Goal: Information Seeking & Learning: Learn about a topic

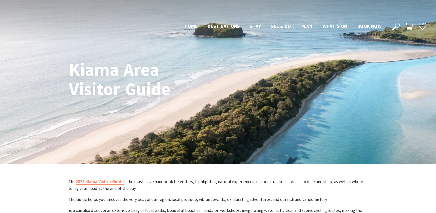
scroll to position [226, 0]
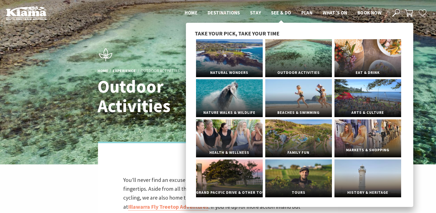
click at [366, 141] on link "Markets & Shopping" at bounding box center [367, 138] width 67 height 38
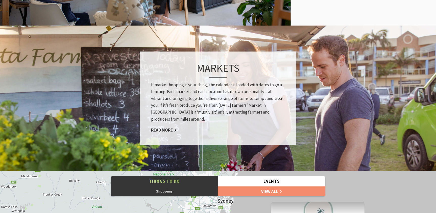
scroll to position [342, 0]
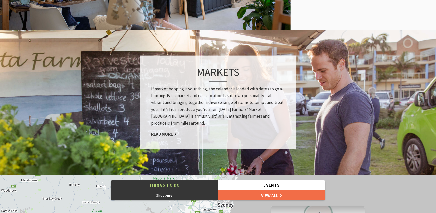
click at [267, 196] on link "View All" at bounding box center [271, 195] width 107 height 10
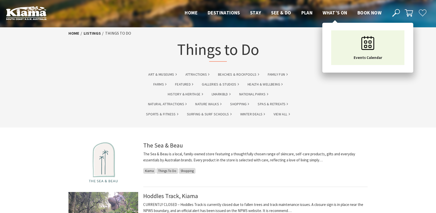
click at [330, 12] on span "What’s On" at bounding box center [334, 13] width 25 height 6
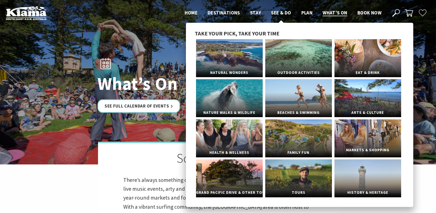
click at [359, 150] on span "Markets & Shopping" at bounding box center [367, 149] width 67 height 9
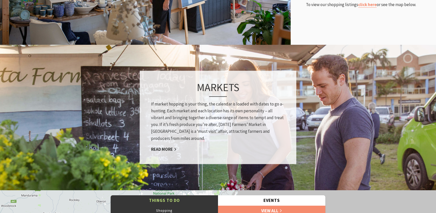
scroll to position [335, 0]
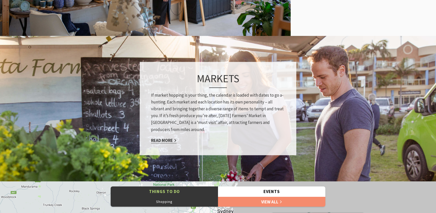
click at [168, 140] on link "Read More" at bounding box center [164, 140] width 26 height 6
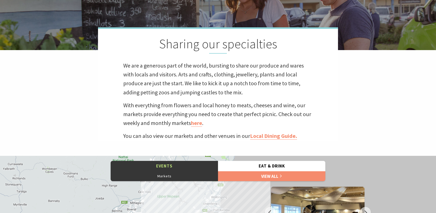
scroll to position [117, 0]
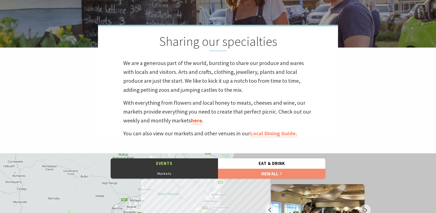
click at [198, 121] on link "here" at bounding box center [196, 120] width 11 height 7
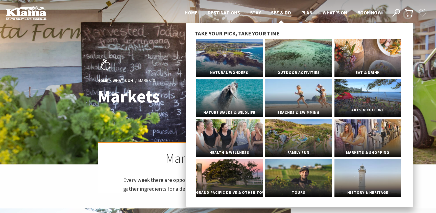
click at [371, 100] on link "Arts & Culture" at bounding box center [367, 98] width 67 height 38
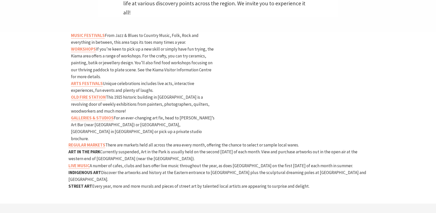
scroll to position [243, 0]
click at [89, 45] on strong "WORKSHOPS" at bounding box center [83, 48] width 25 height 6
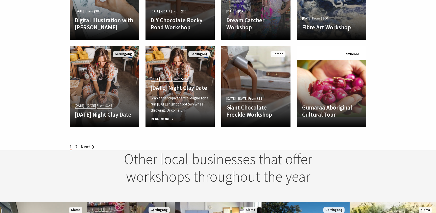
scroll to position [475, 0]
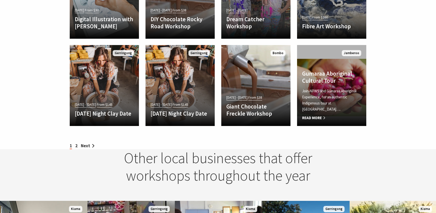
click at [317, 117] on span "Read More" at bounding box center [331, 118] width 59 height 6
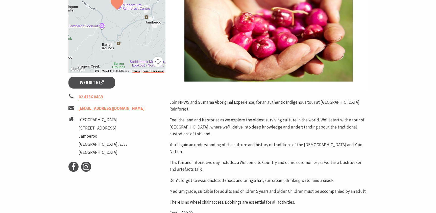
scroll to position [139, 0]
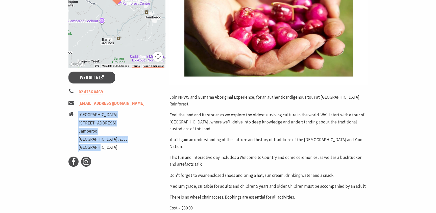
drag, startPoint x: 133, startPoint y: 114, endPoint x: 78, endPoint y: 117, distance: 55.6
click at [78, 117] on li "Minnamurra Rainforest Centre 345 Minnamurra Falls Road Jamberoo NSW, 2533 Austr…" at bounding box center [116, 131] width 97 height 41
click at [89, 115] on li "Minnamurra Rainforest Centre" at bounding box center [103, 114] width 49 height 7
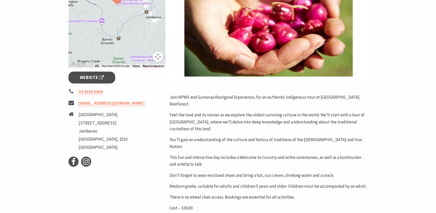
drag, startPoint x: 132, startPoint y: 115, endPoint x: 80, endPoint y: 113, distance: 52.1
click at [80, 113] on li "Minnamurra Rainforest Centre" at bounding box center [103, 114] width 49 height 7
copy li "Minnamurra Rainforest Centre"
drag, startPoint x: 91, startPoint y: 115, endPoint x: 310, endPoint y: 0, distance: 247.0
click at [0, 0] on section "Home Events Classes, Workshops & Talks Gumaraa Aboriginal Cultural Tour Gumaraa…" at bounding box center [218, 79] width 436 height 382
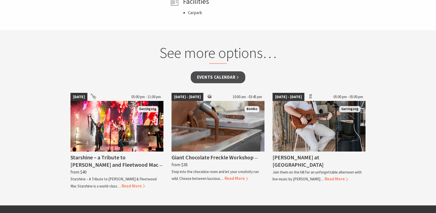
scroll to position [380, 0]
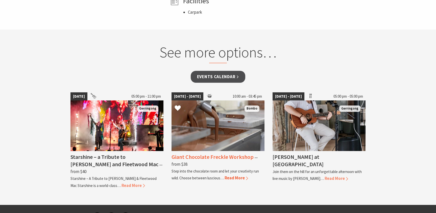
click at [222, 121] on img at bounding box center [217, 125] width 93 height 50
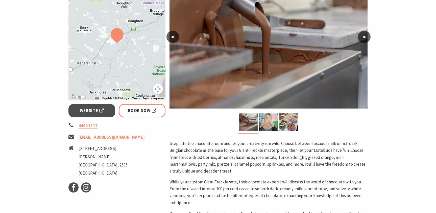
scroll to position [113, 0]
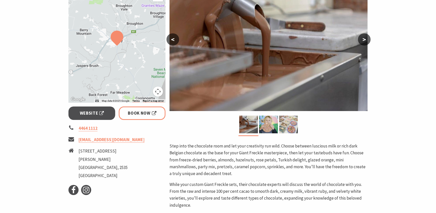
click at [288, 129] on img at bounding box center [288, 124] width 19 height 18
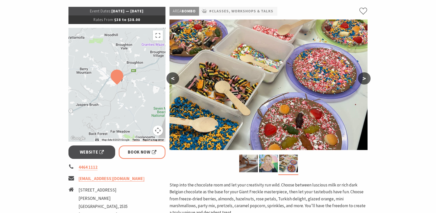
scroll to position [81, 0]
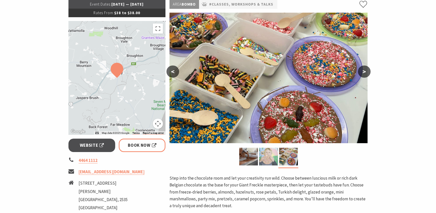
click at [269, 159] on img at bounding box center [268, 156] width 19 height 18
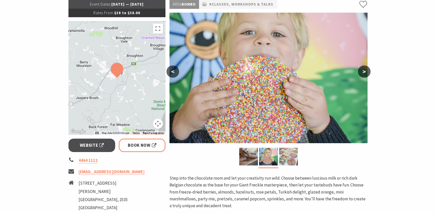
click at [291, 155] on img at bounding box center [288, 156] width 19 height 18
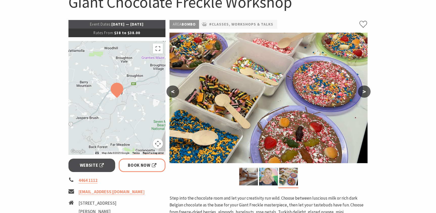
scroll to position [0, 0]
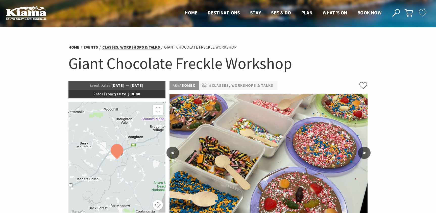
click at [127, 47] on link "Classes, Workshops & Talks" at bounding box center [131, 46] width 58 height 5
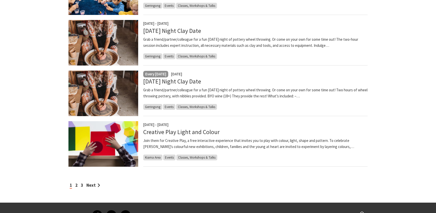
scroll to position [390, 0]
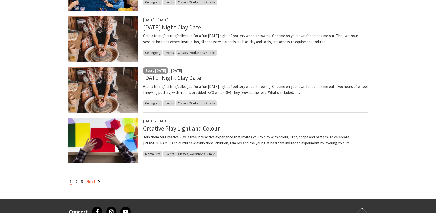
click at [92, 183] on link "Next" at bounding box center [93, 182] width 14 height 6
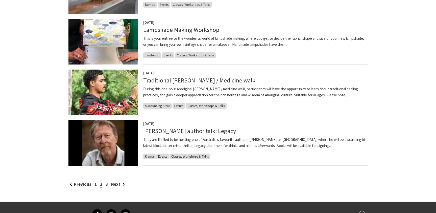
scroll to position [393, 0]
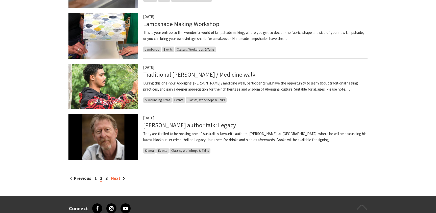
click at [115, 179] on link "Next" at bounding box center [118, 178] width 14 height 6
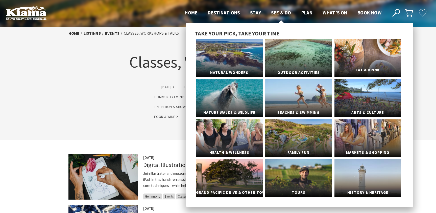
click at [375, 60] on link "Eat & Drink" at bounding box center [367, 58] width 67 height 38
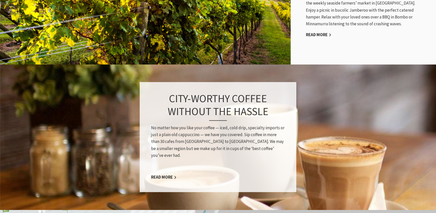
scroll to position [354, 0]
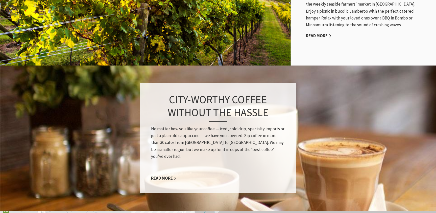
click at [170, 175] on link "Read More" at bounding box center [164, 178] width 26 height 6
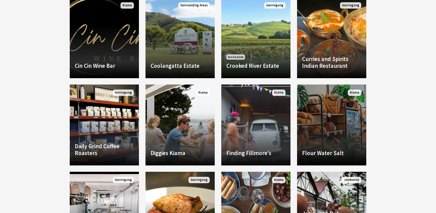
scroll to position [525, 0]
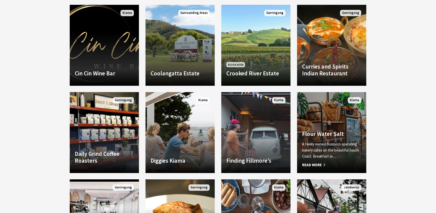
click at [318, 164] on span "Read More" at bounding box center [331, 165] width 59 height 6
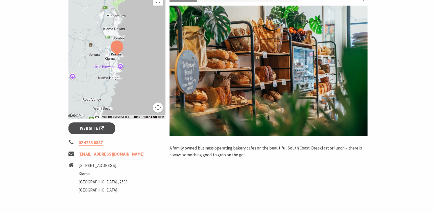
scroll to position [90, 0]
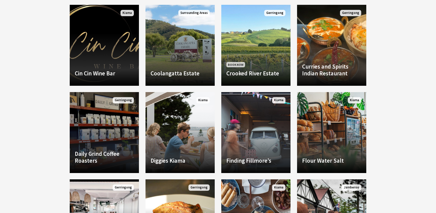
scroll to position [154, 435]
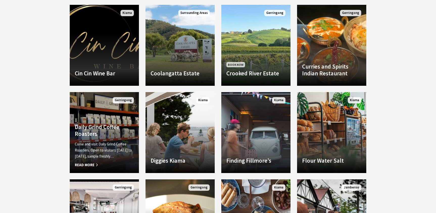
click at [108, 139] on div "Daily Grind Coffee Roasters Come and visit Daily Grind Coffee Roasters. Open to…" at bounding box center [104, 145] width 69 height 44
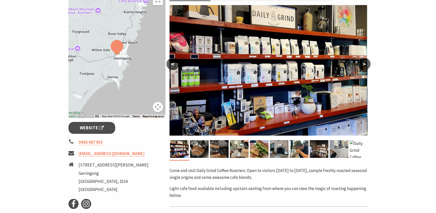
scroll to position [90, 0]
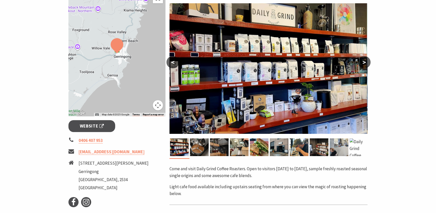
click at [363, 63] on button ">" at bounding box center [364, 62] width 13 height 12
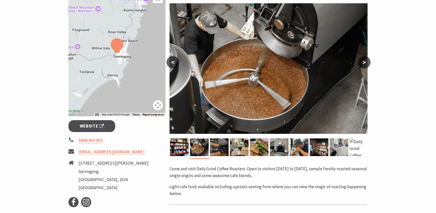
click at [363, 63] on button ">" at bounding box center [364, 62] width 13 height 12
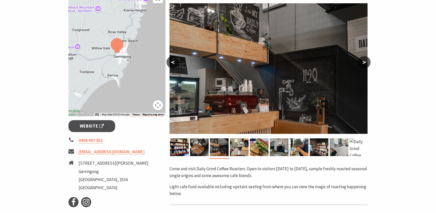
click at [363, 63] on button ">" at bounding box center [364, 62] width 13 height 12
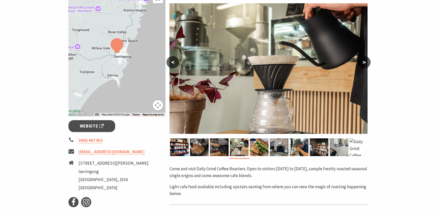
click at [363, 63] on button ">" at bounding box center [364, 62] width 13 height 12
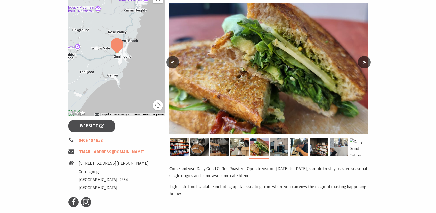
click at [363, 63] on button ">" at bounding box center [364, 62] width 13 height 12
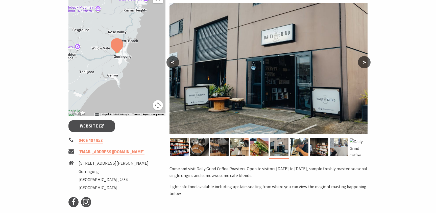
click at [363, 63] on button ">" at bounding box center [364, 62] width 13 height 12
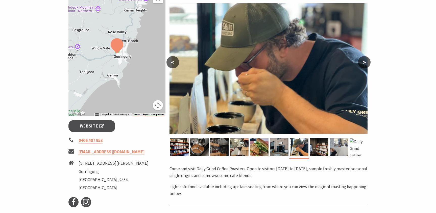
click at [363, 63] on button ">" at bounding box center [364, 62] width 13 height 12
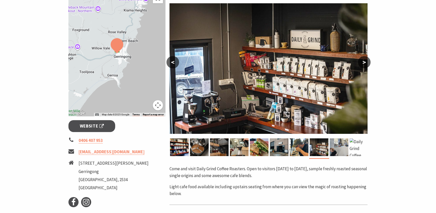
click at [364, 62] on button ">" at bounding box center [364, 62] width 13 height 12
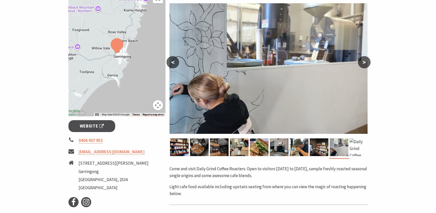
click at [364, 62] on button ">" at bounding box center [364, 62] width 13 height 12
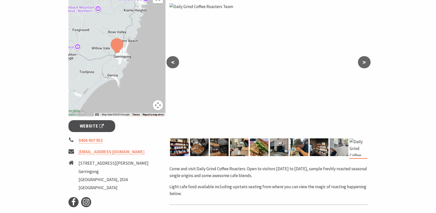
click at [364, 62] on button ">" at bounding box center [364, 62] width 13 height 12
click at [174, 64] on button "<" at bounding box center [172, 62] width 13 height 12
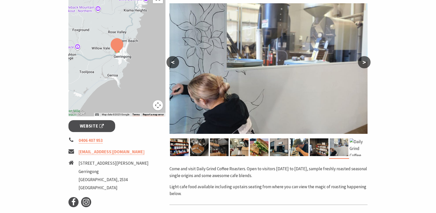
click at [174, 64] on button "<" at bounding box center [172, 62] width 13 height 12
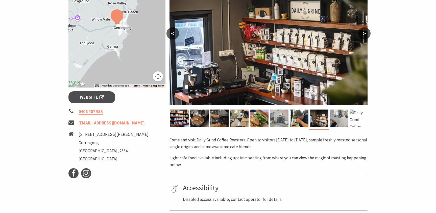
scroll to position [0, 0]
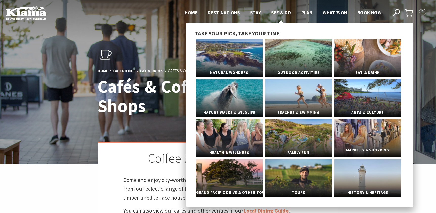
click at [370, 143] on link "Markets & Shopping" at bounding box center [367, 138] width 67 height 38
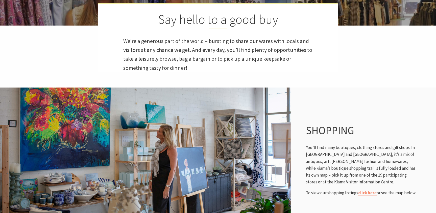
scroll to position [171, 0]
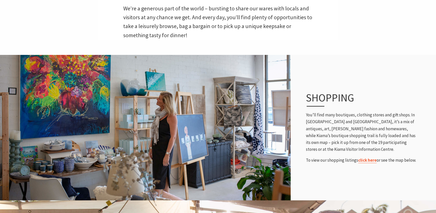
click at [365, 160] on link "click here" at bounding box center [367, 160] width 18 height 6
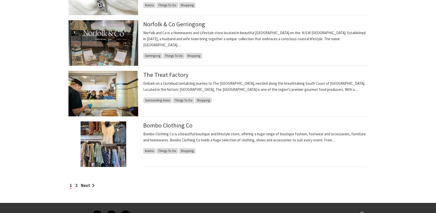
scroll to position [386, 0]
click at [162, 74] on link "The Treat Factory" at bounding box center [165, 74] width 45 height 8
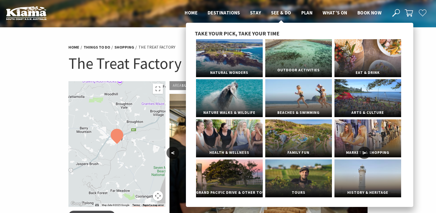
click at [304, 62] on link "Outdoor Activities" at bounding box center [298, 58] width 67 height 38
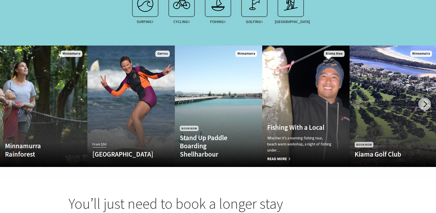
scroll to position [488, 0]
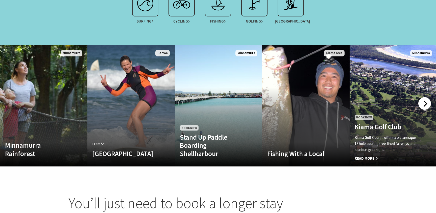
click at [425, 99] on div at bounding box center [424, 103] width 13 height 13
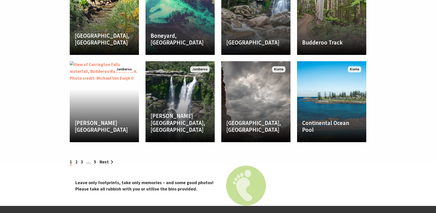
scroll to position [939, 0]
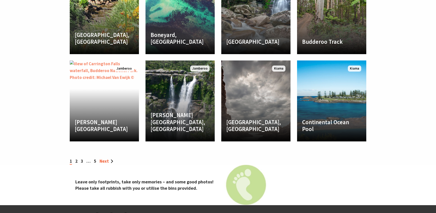
click at [105, 158] on link "Next" at bounding box center [106, 161] width 14 height 6
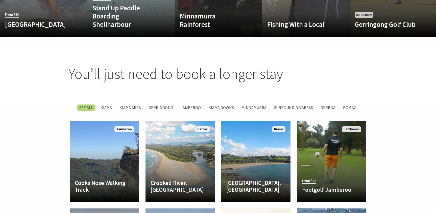
scroll to position [615, 0]
